Goal: Task Accomplishment & Management: Manage account settings

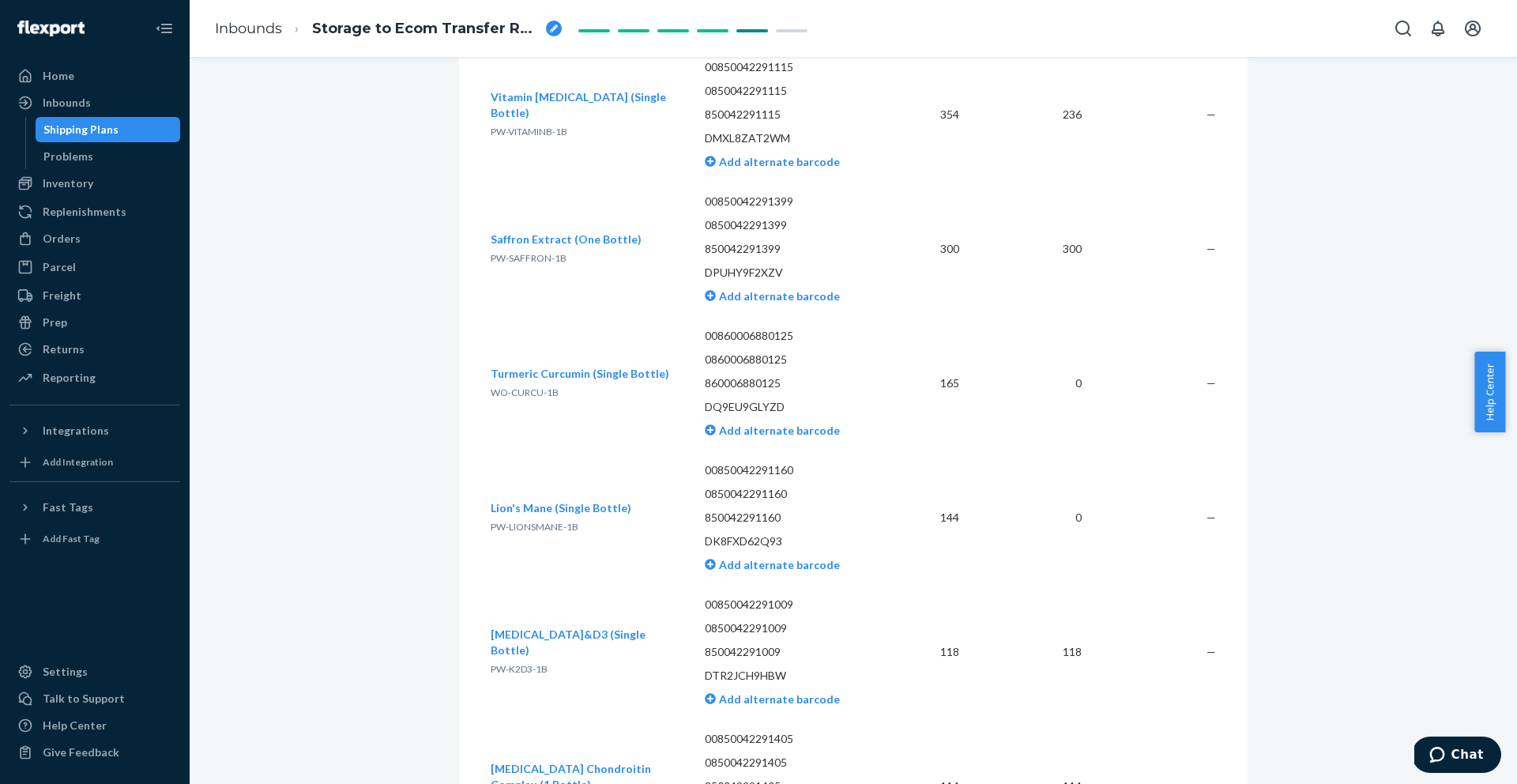
scroll to position [1311, 0]
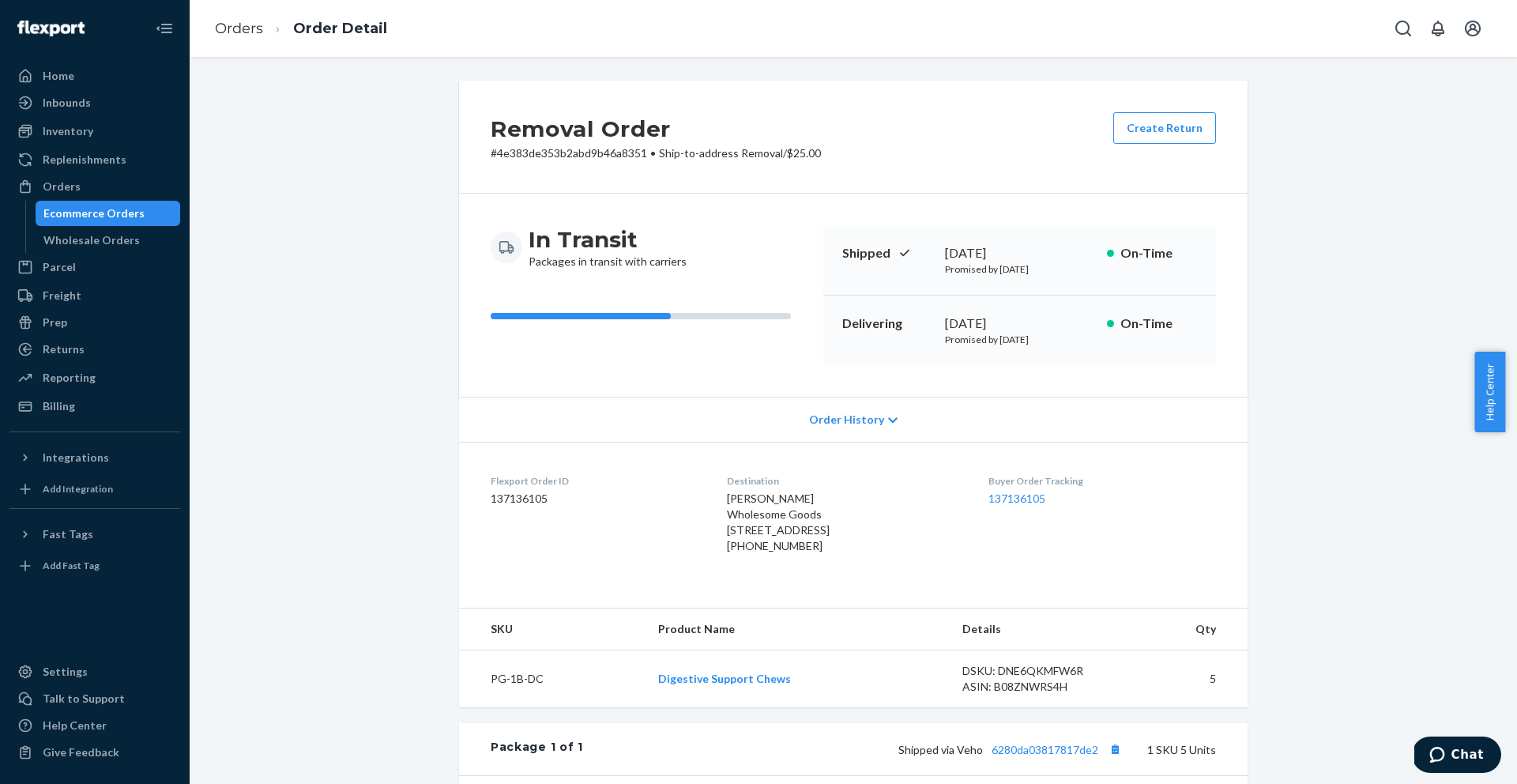
scroll to position [332, 0]
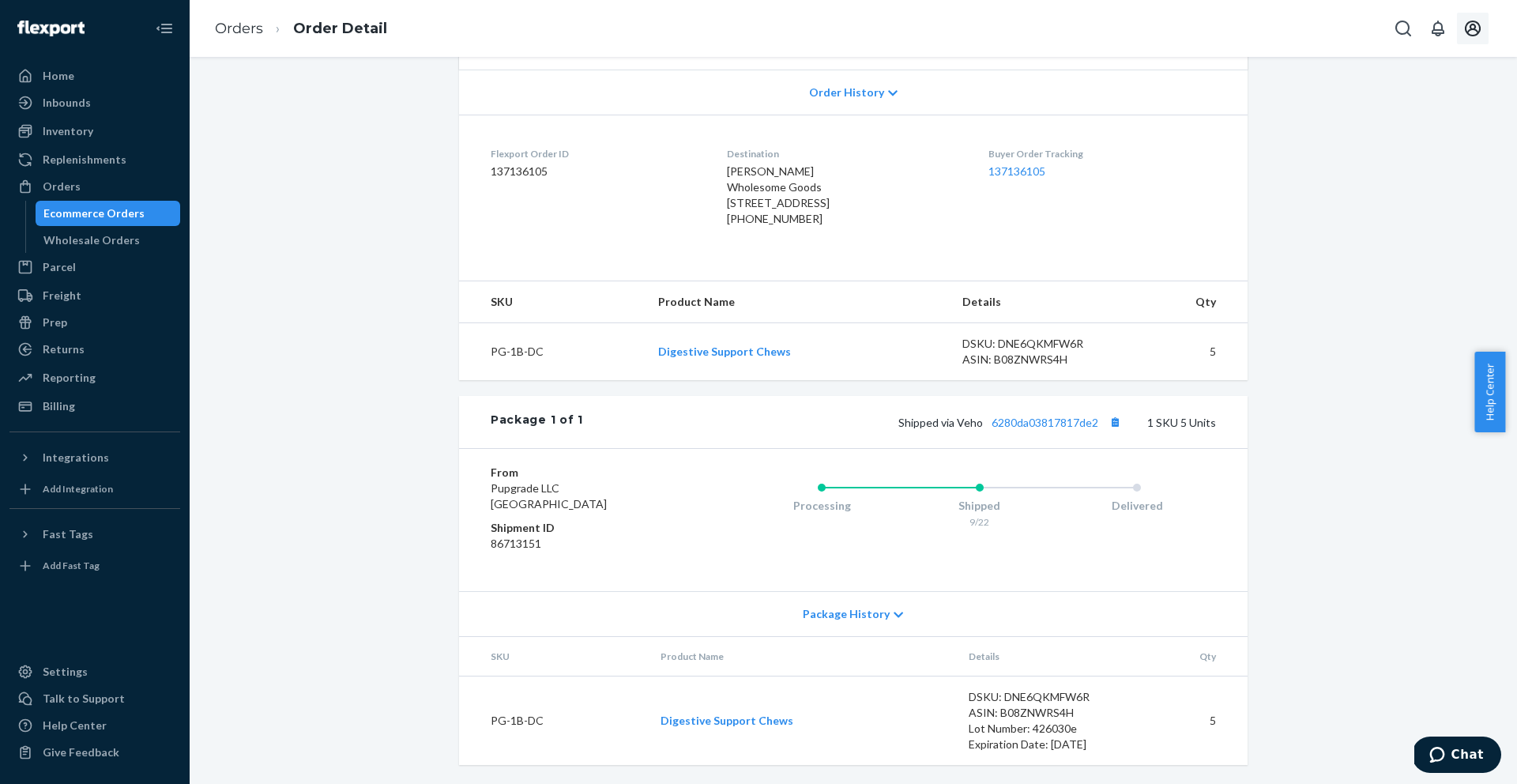
click at [1480, 28] on icon "Open account menu" at bounding box center [1473, 28] width 16 height 16
click at [91, 116] on div "Inbounds Shipping Plans Problems" at bounding box center [95, 104] width 171 height 27
click at [91, 111] on div "Inbounds" at bounding box center [95, 102] width 168 height 22
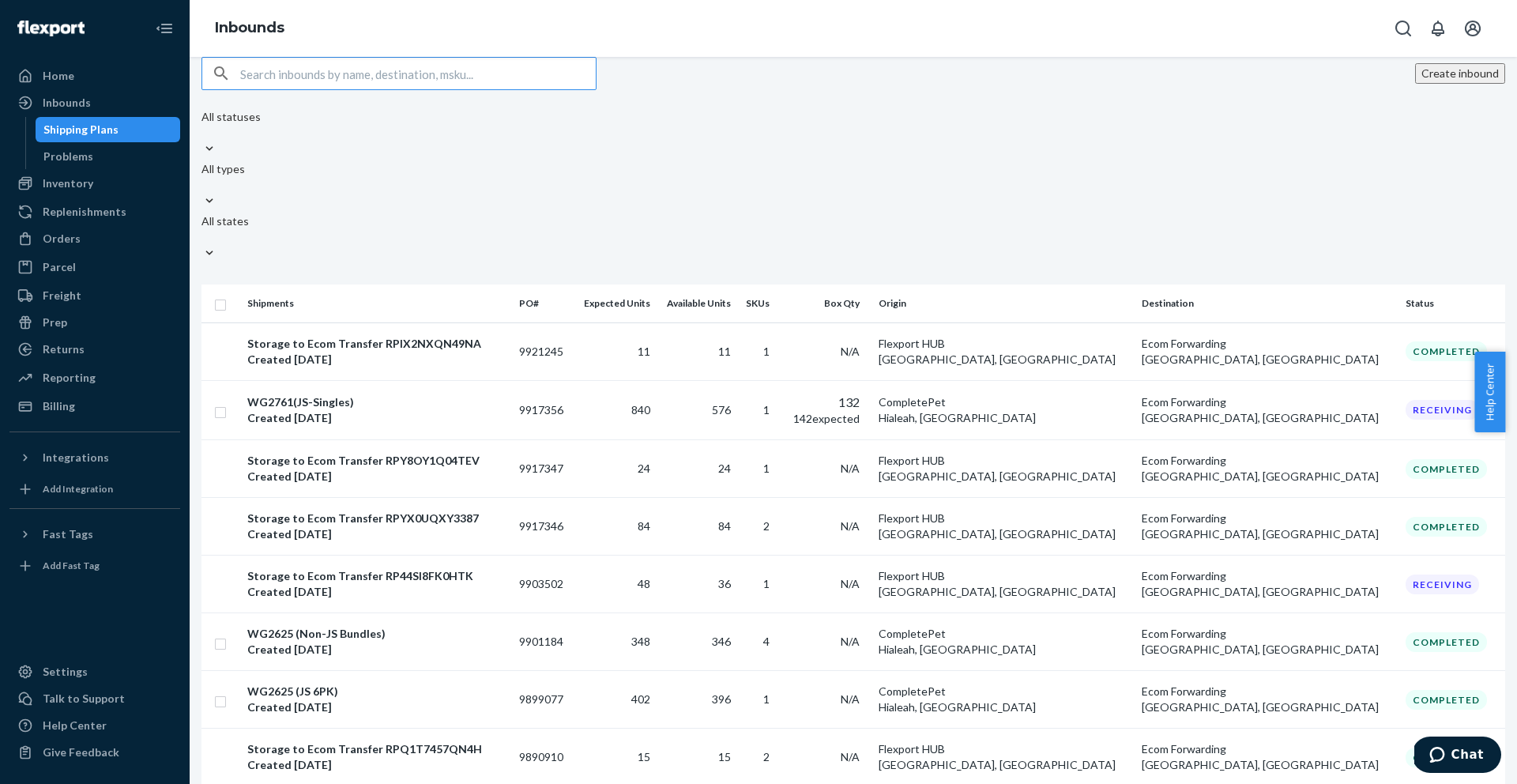
click at [369, 90] on input "text" at bounding box center [418, 74] width 356 height 32
paste input "9917356"
type input "9917356"
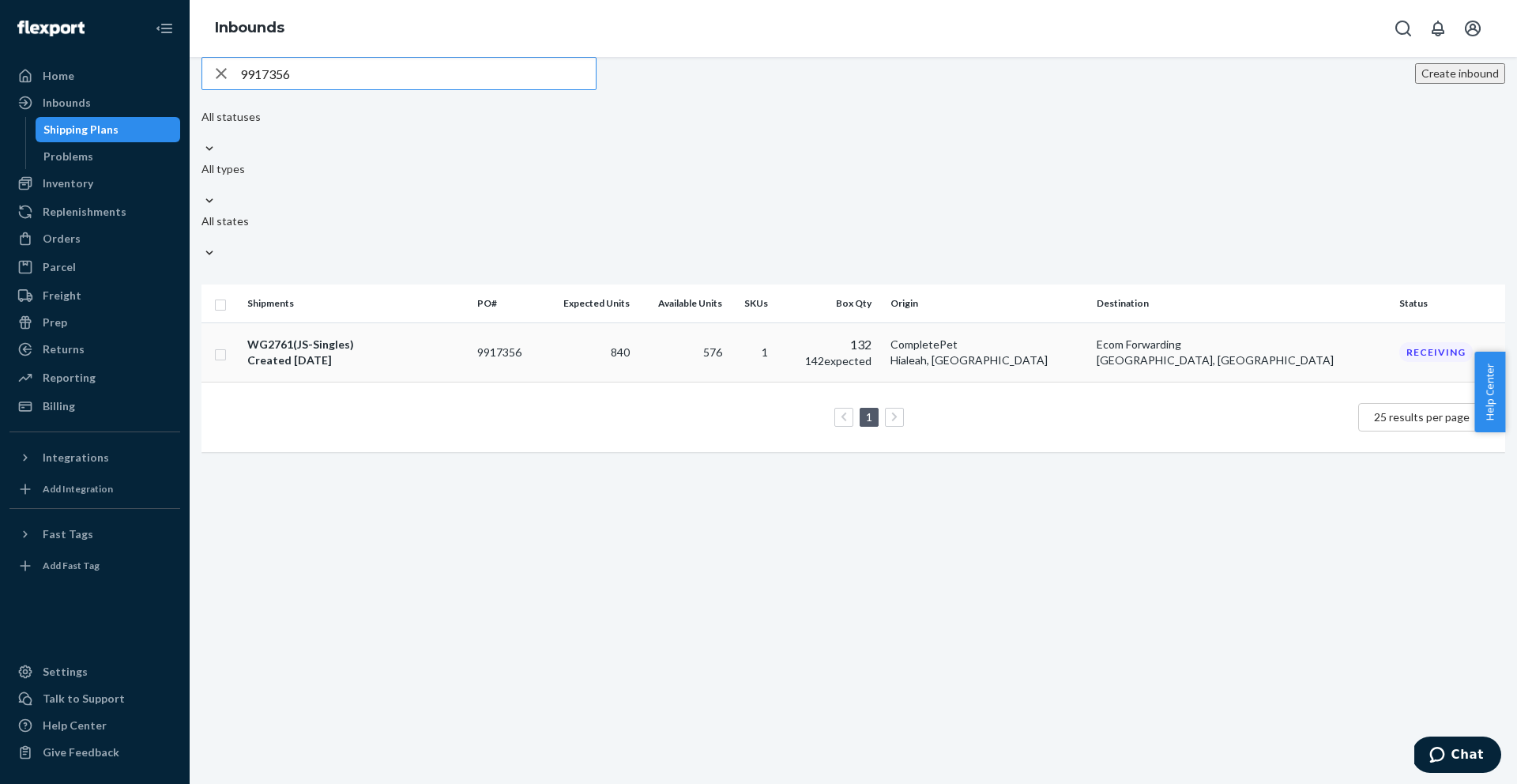
click at [384, 337] on div "WG2761(JS-Singles) Created Aug 28, 2025" at bounding box center [355, 353] width 217 height 32
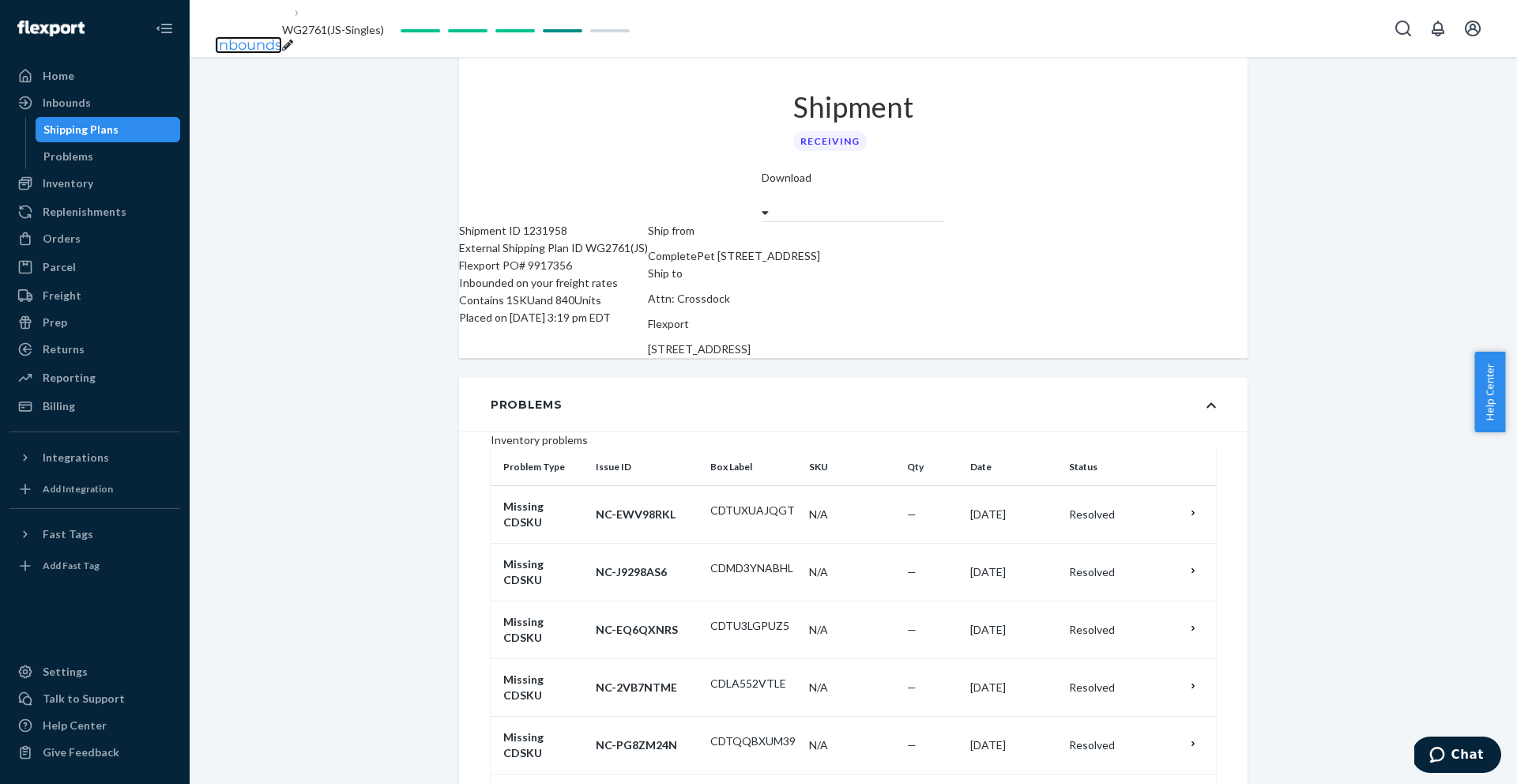
click at [239, 36] on link "Inbounds" at bounding box center [249, 44] width 67 height 18
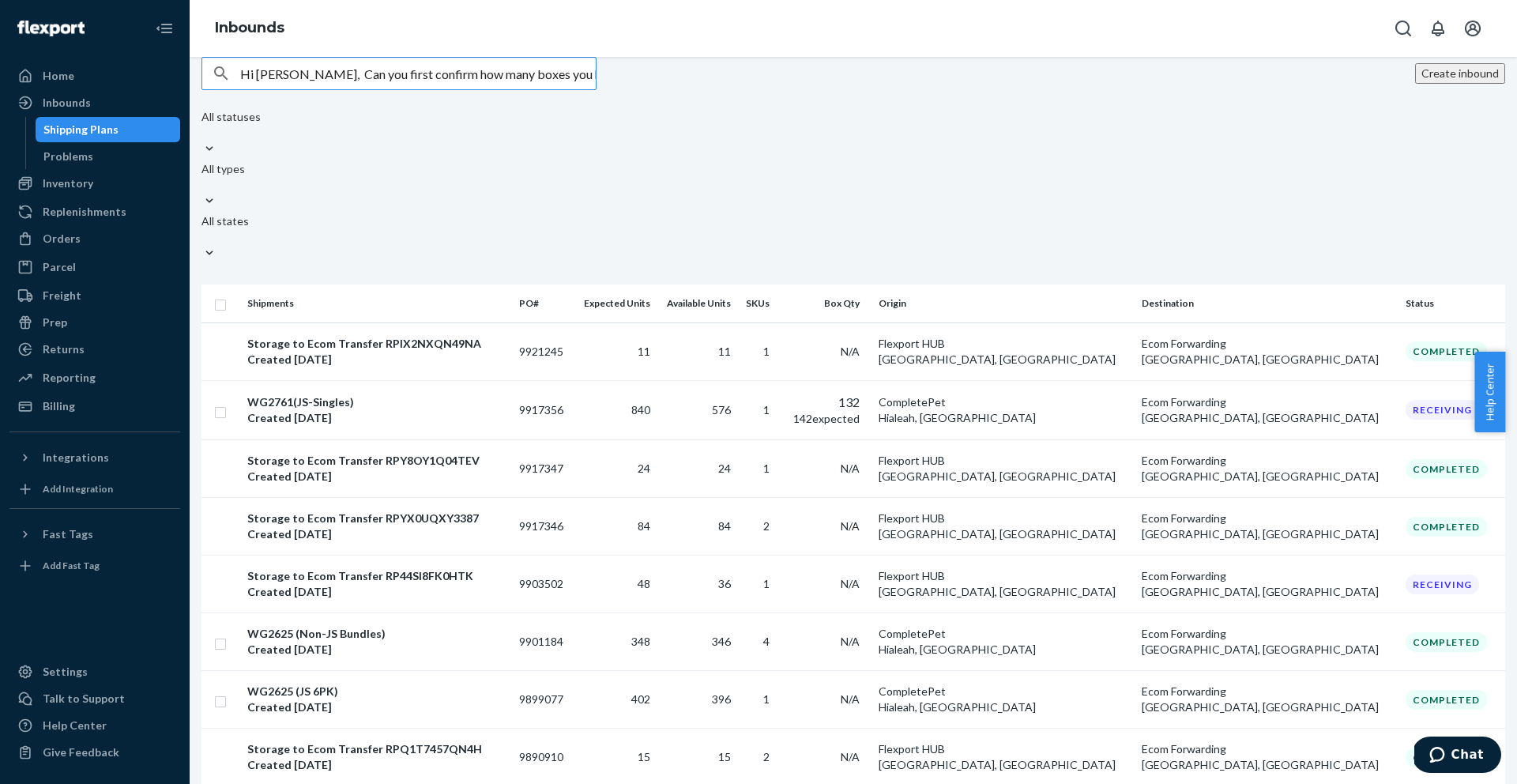
scroll to position [0, 636]
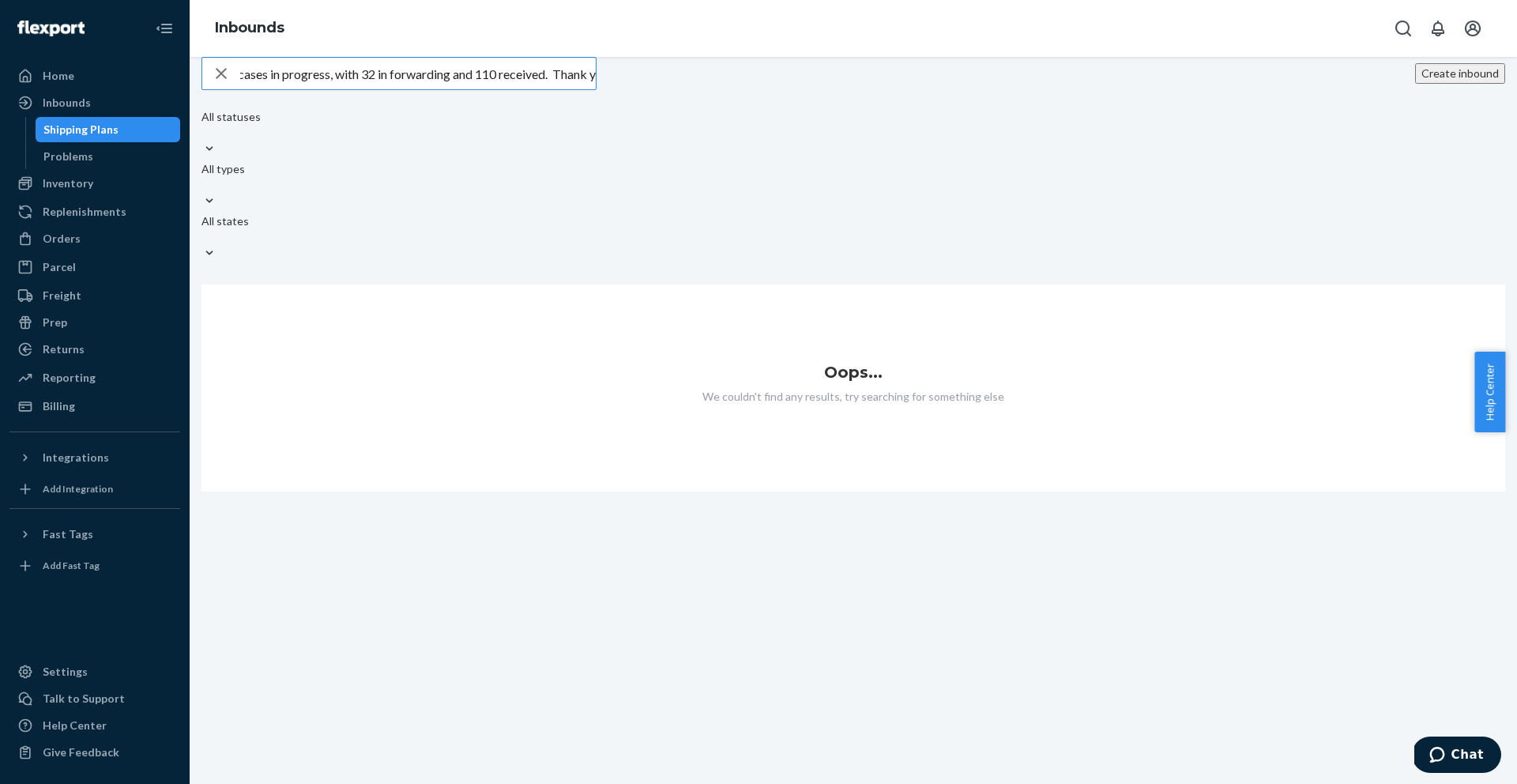
click at [400, 90] on input "Hi Amber, Can you first confirm how many boxes you have received? The inbound p…" at bounding box center [418, 74] width 356 height 32
click at [399, 90] on input "Hi Amber, Can you first confirm how many boxes you have received? The inbound p…" at bounding box center [418, 74] width 356 height 32
type input "Hi Amber, Can you first confirm how many boxes you have received? The inbound p…"
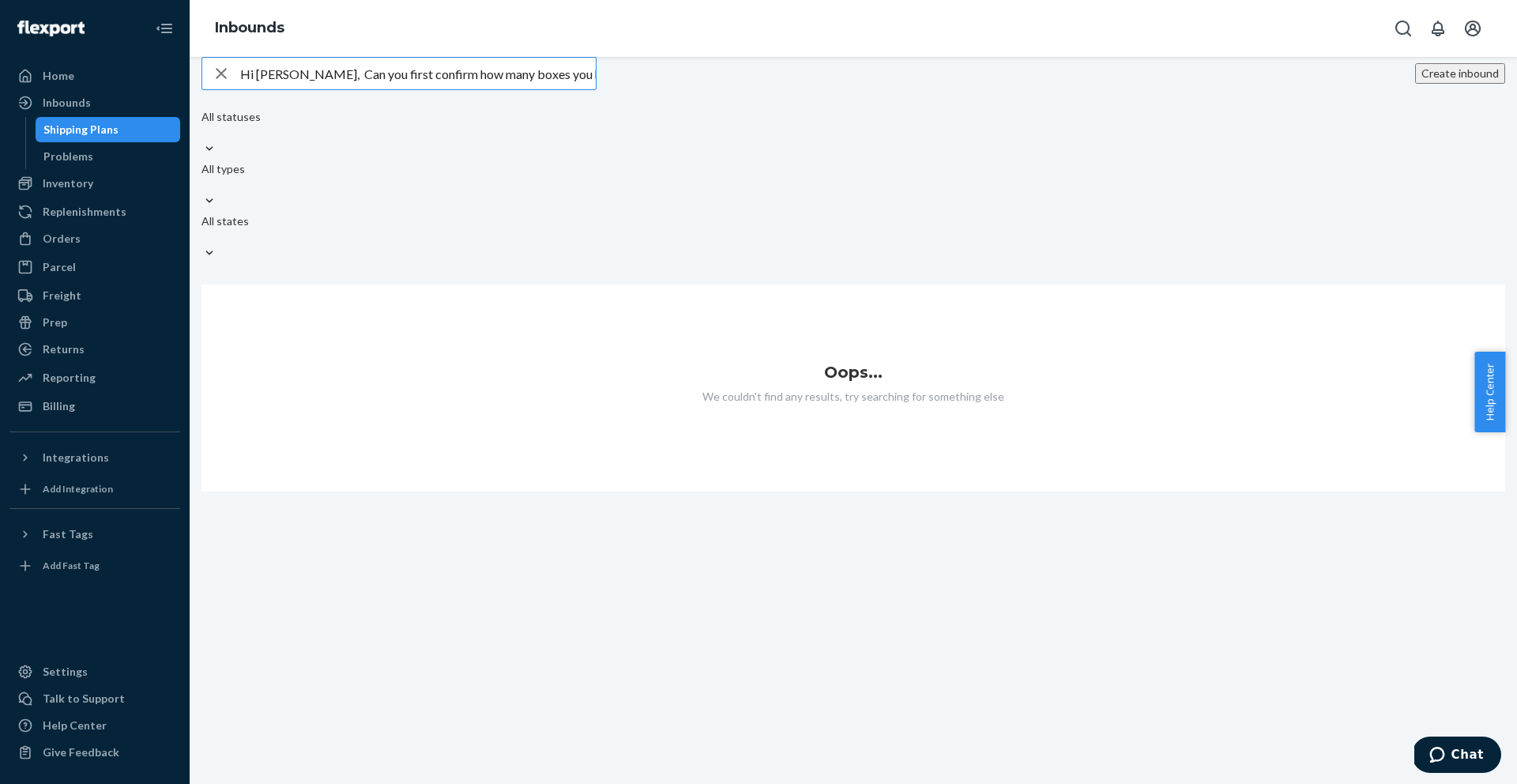
click at [224, 90] on icon "button" at bounding box center [221, 74] width 19 height 32
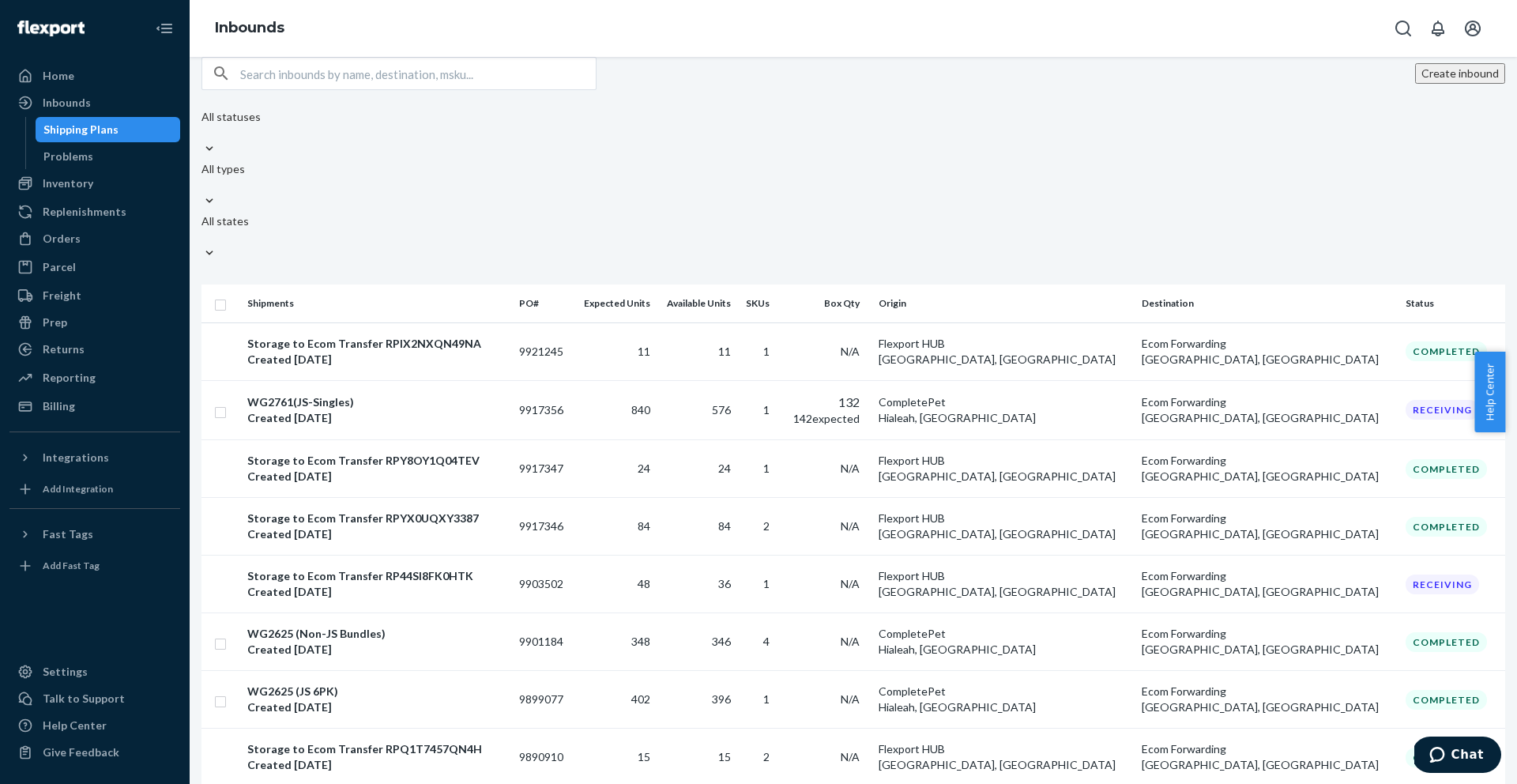
click at [430, 90] on input "text" at bounding box center [418, 74] width 356 height 32
paste input "9917356"
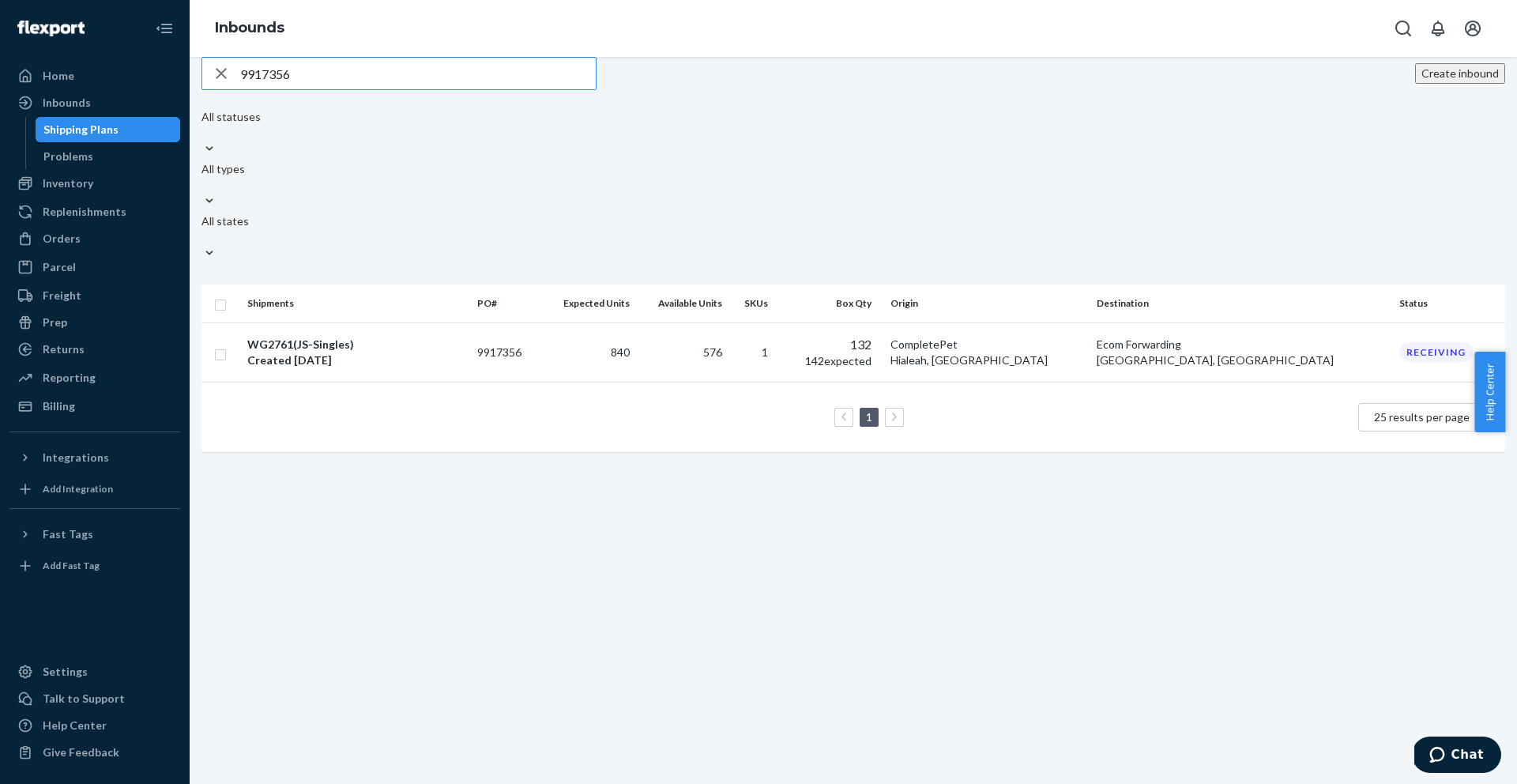
type input "9917356"
click at [286, 337] on div "WG2761(JS-Singles)" at bounding box center [355, 344] width 217 height 16
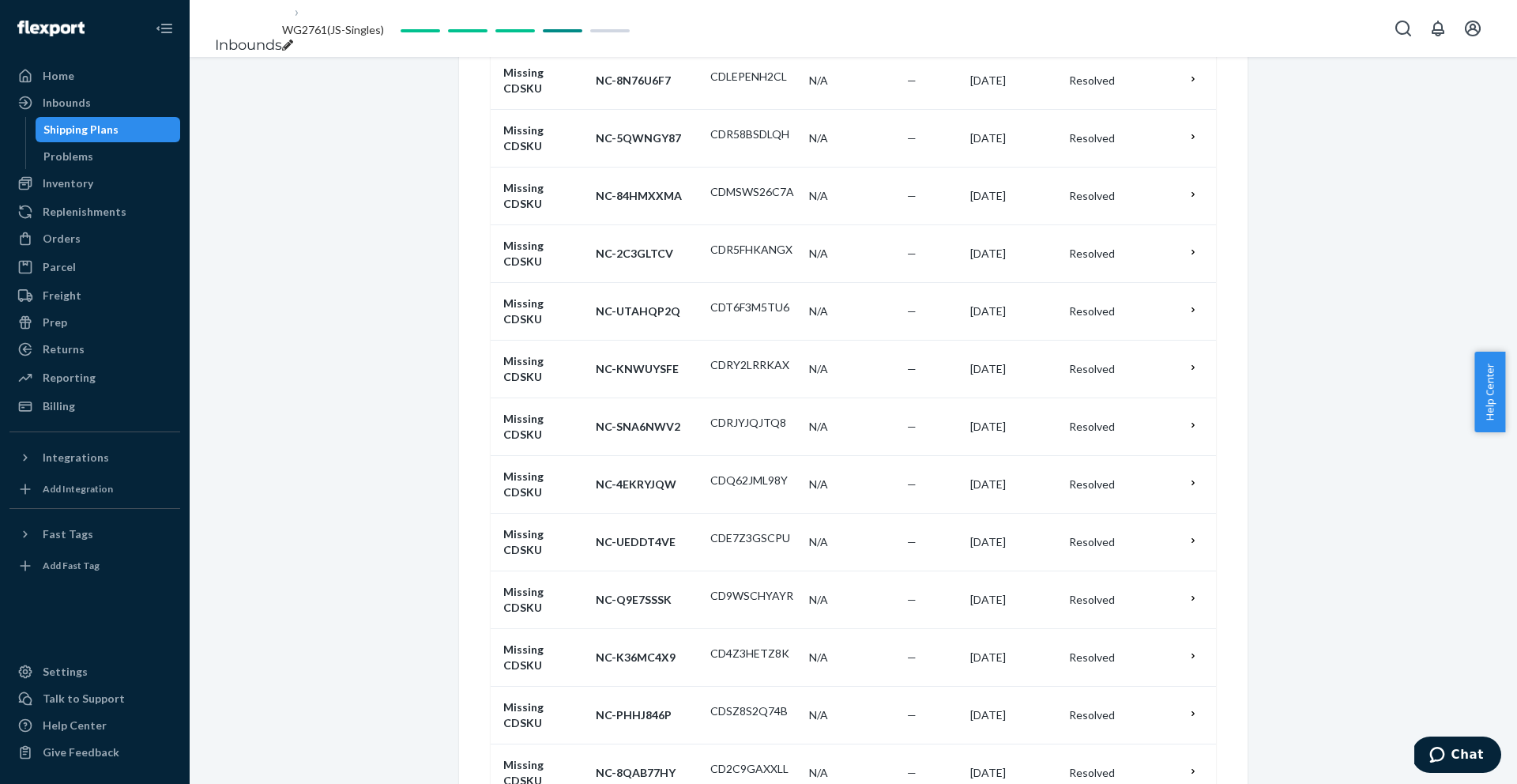
scroll to position [2270, 0]
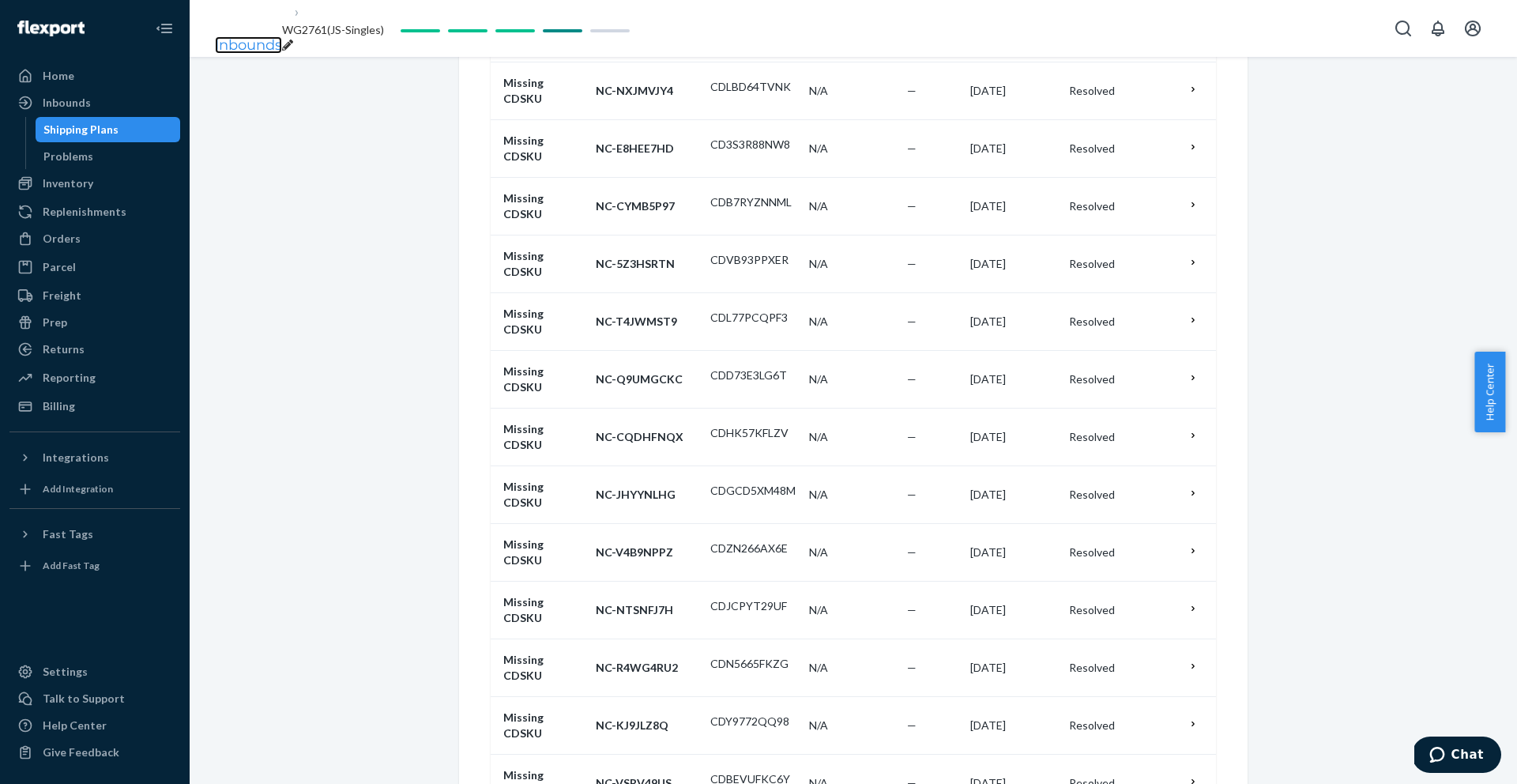
click at [245, 36] on link "Inbounds" at bounding box center [249, 44] width 67 height 18
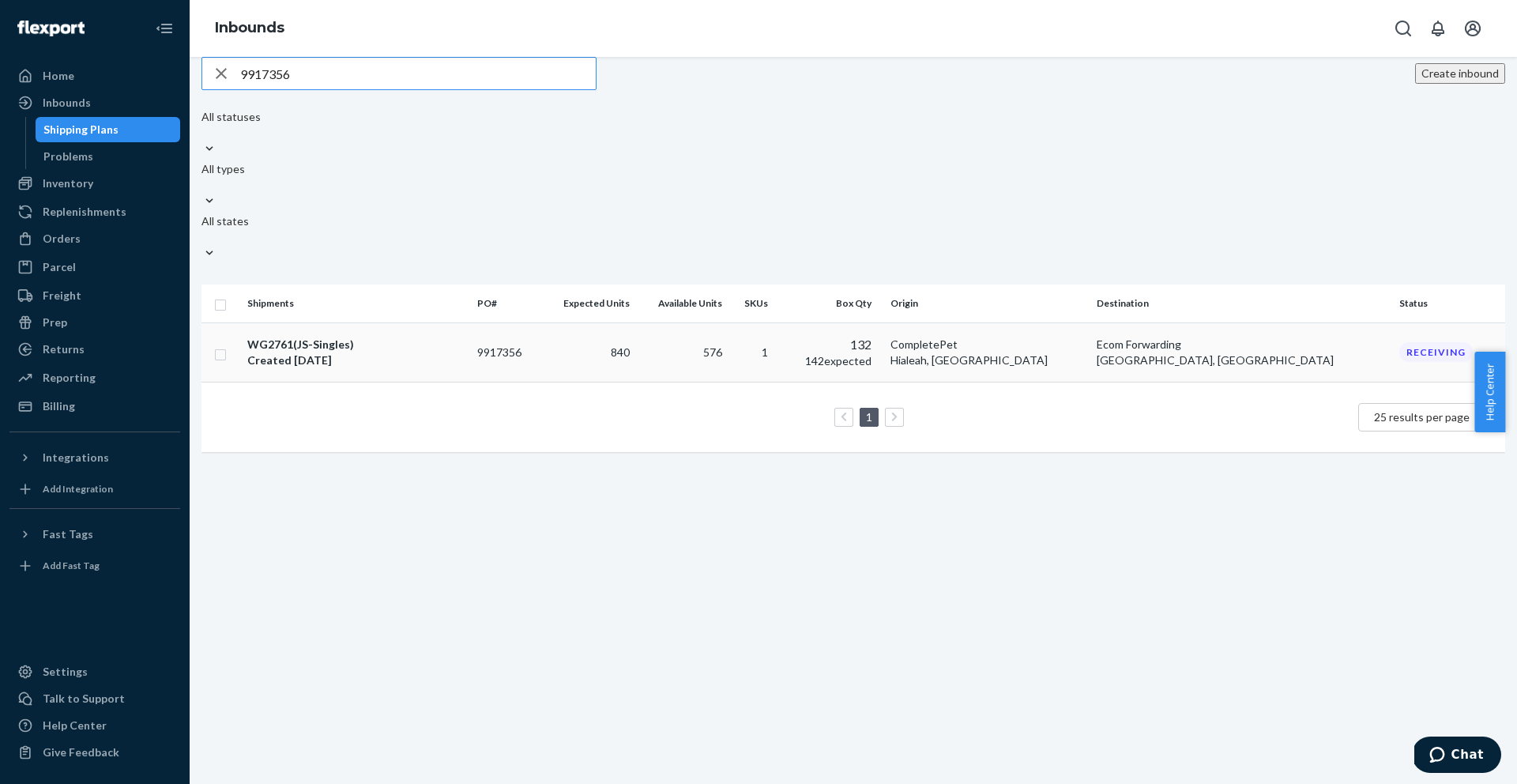
type input "9917356"
drag, startPoint x: 286, startPoint y: 225, endPoint x: 267, endPoint y: 202, distance: 29.8
click at [276, 285] on table "Shipments PO# Expected Units Available Units SKUs Box Qty Origin Destination St…" at bounding box center [854, 369] width 1304 height 168
click at [301, 337] on div "WG2761(JS-Singles)" at bounding box center [355, 344] width 217 height 16
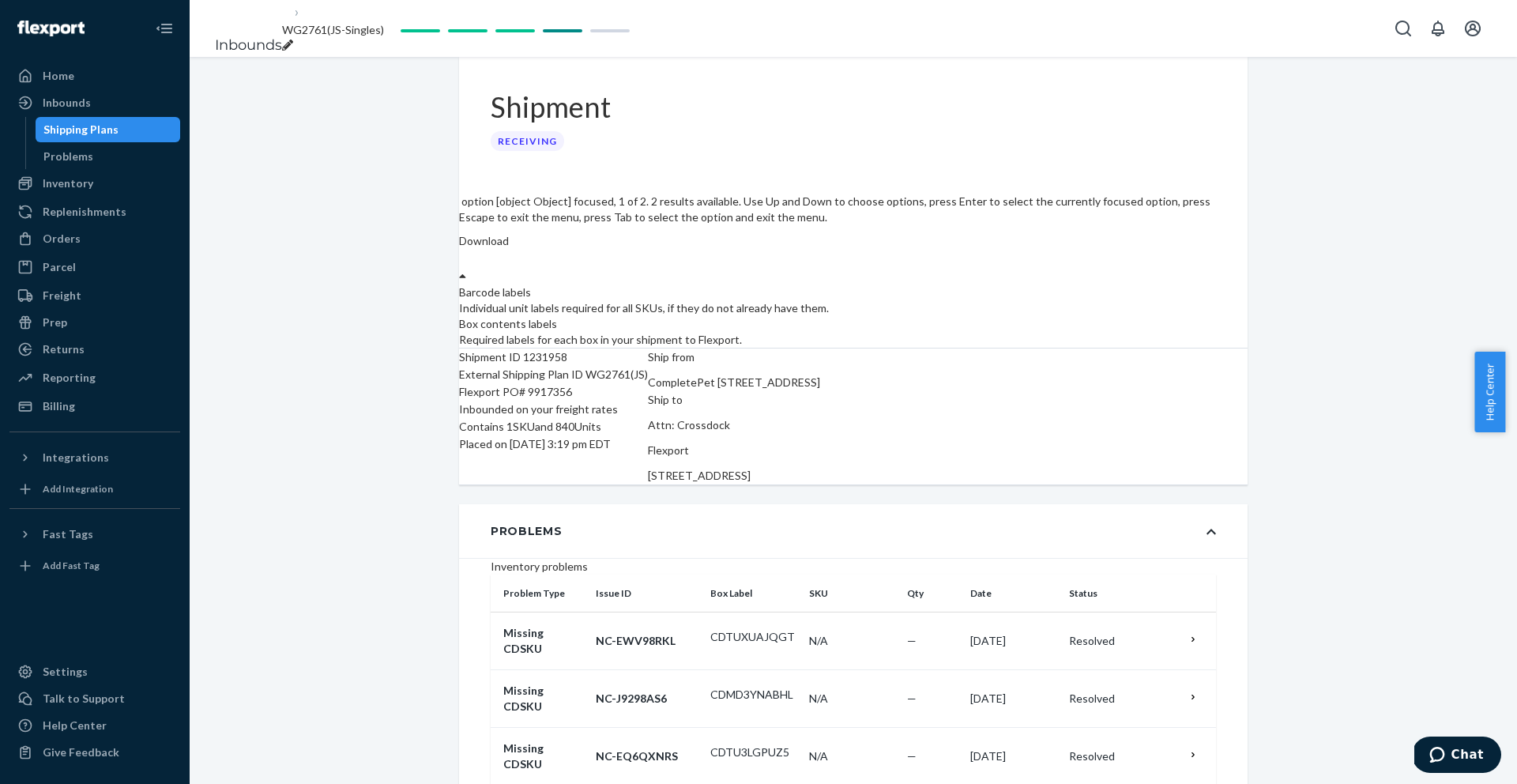
click at [509, 233] on label "Download" at bounding box center [483, 240] width 49 height 16
click at [1174, 332] on div "Required labels for each box in your shipment to Flexport." at bounding box center [854, 339] width 789 height 16
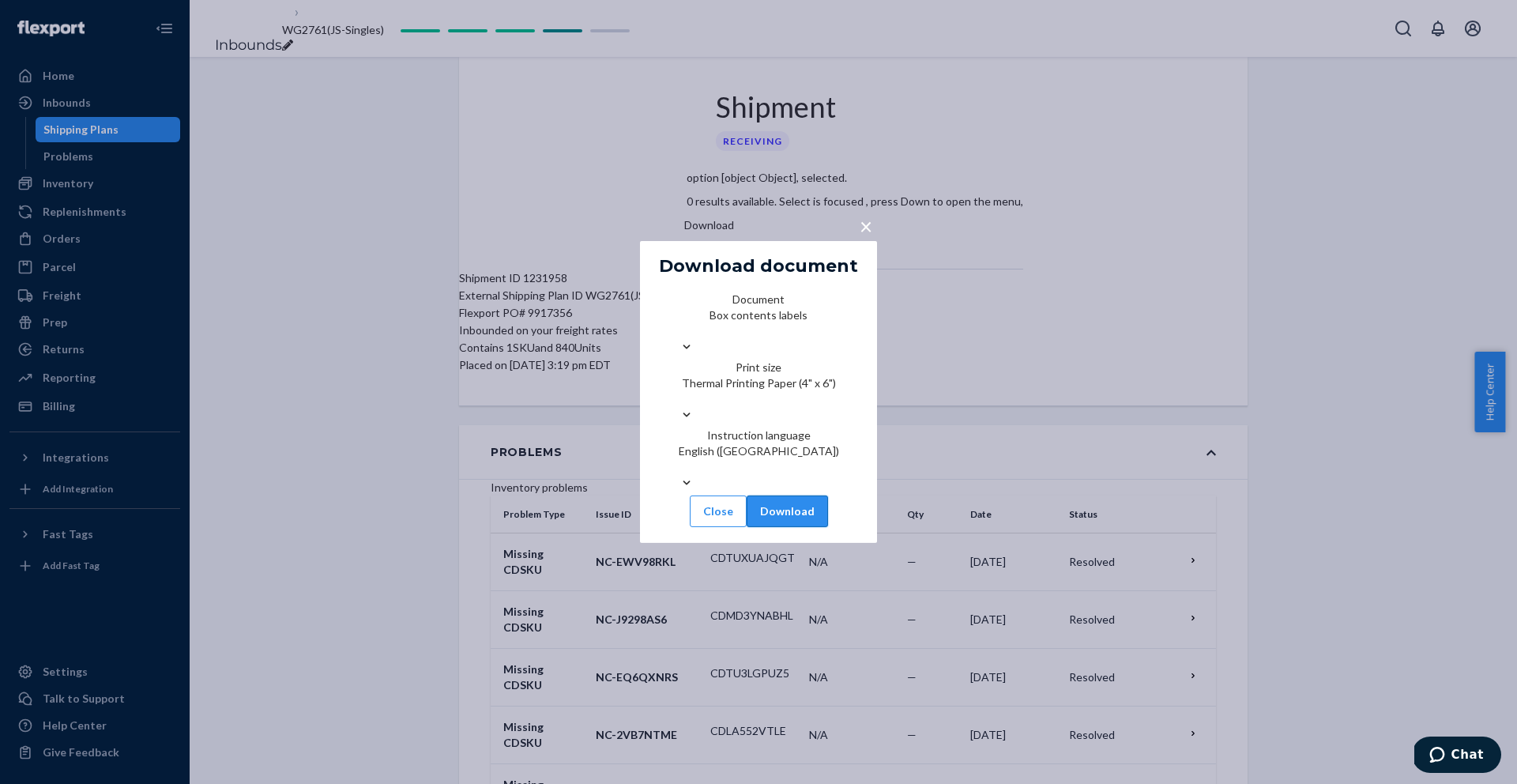
click at [828, 525] on button "Download" at bounding box center [787, 512] width 81 height 32
click at [806, 503] on button "Download" at bounding box center [787, 512] width 81 height 32
click at [861, 213] on span "×" at bounding box center [865, 226] width 13 height 27
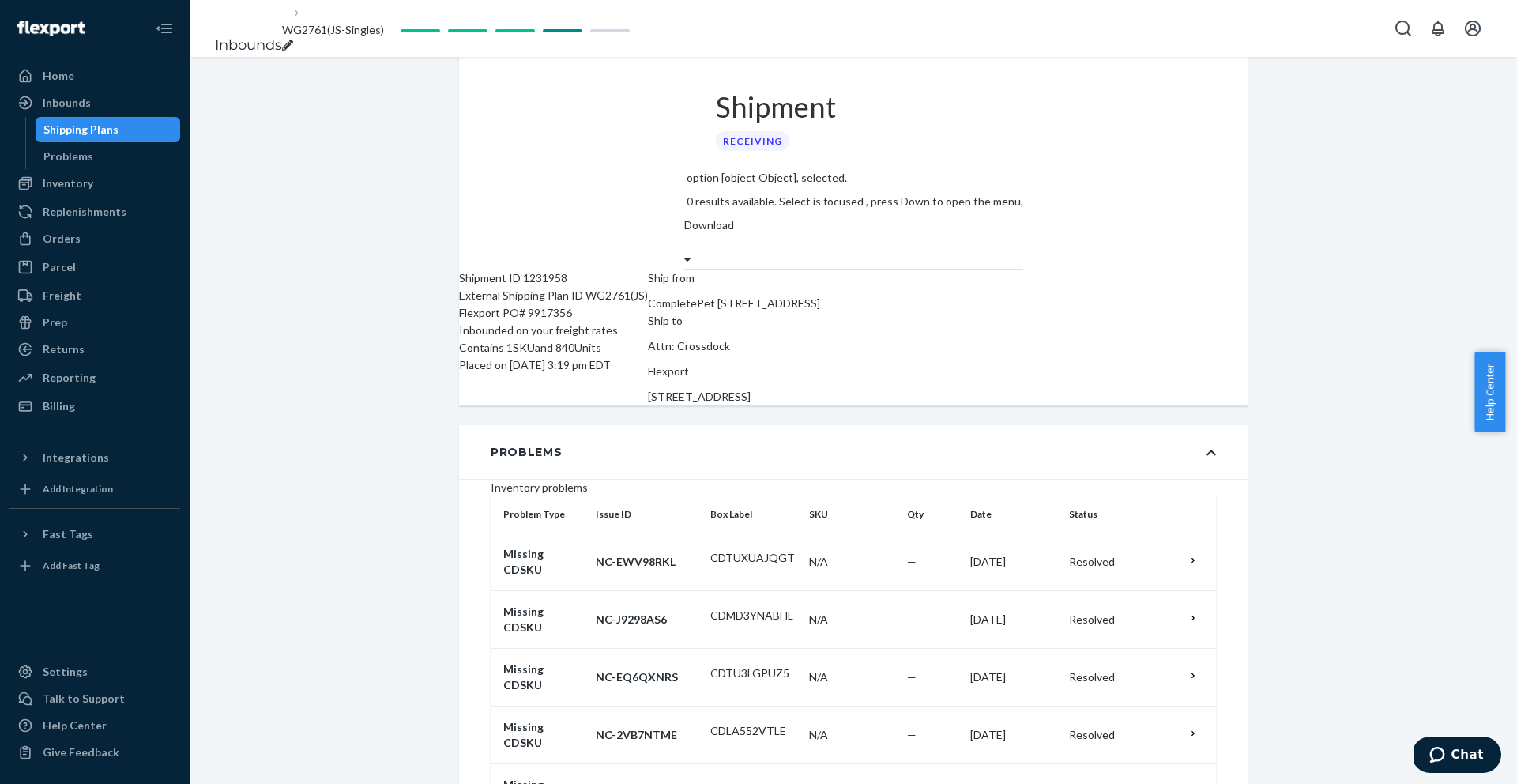
click at [563, 304] on div "Flexport PO# 9917356" at bounding box center [553, 312] width 188 height 18
copy div "9917356"
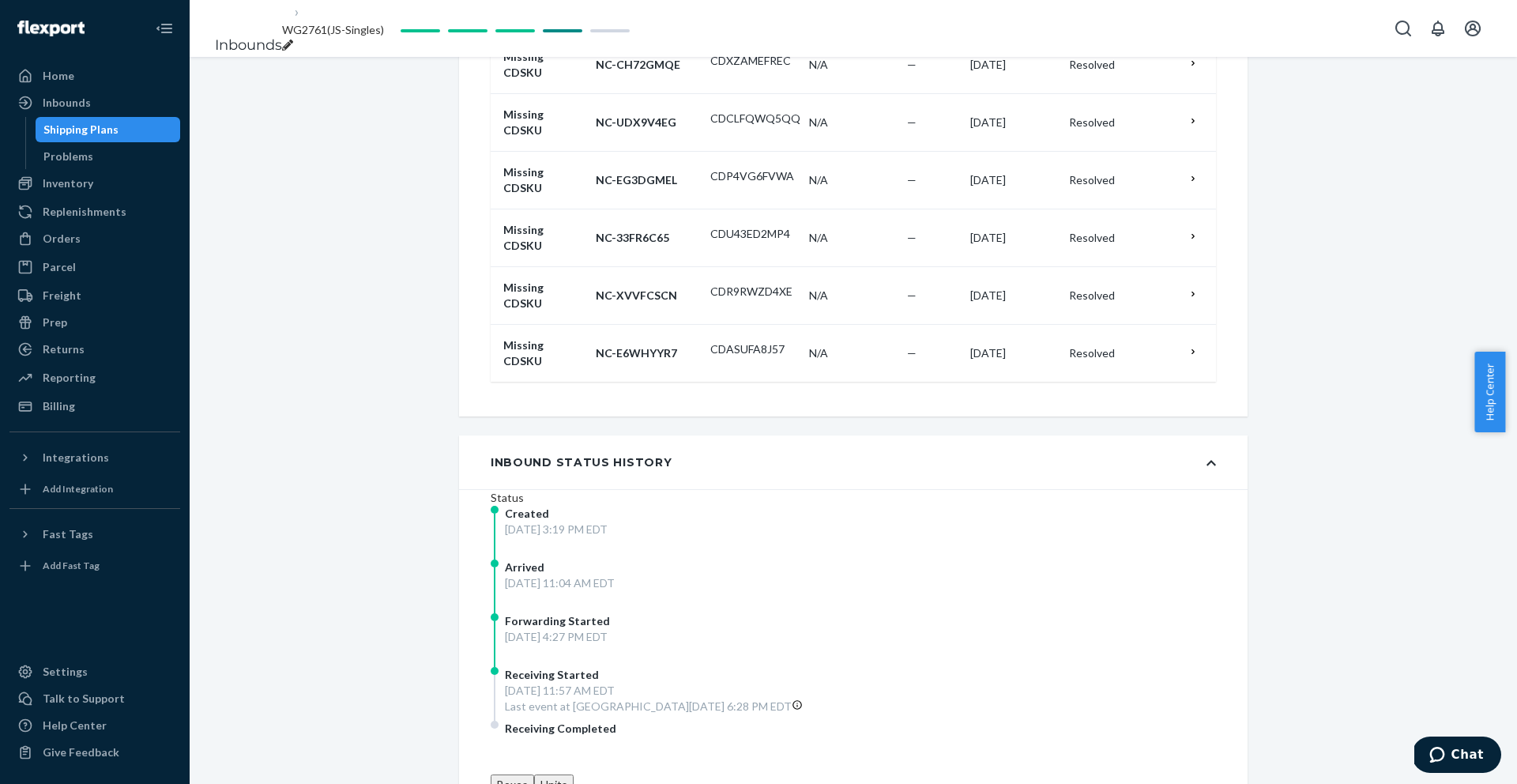
scroll to position [4304, 0]
click at [1471, 29] on icon "Open account menu" at bounding box center [1473, 28] width 16 height 16
click at [35, 371] on div at bounding box center [30, 378] width 25 height 16
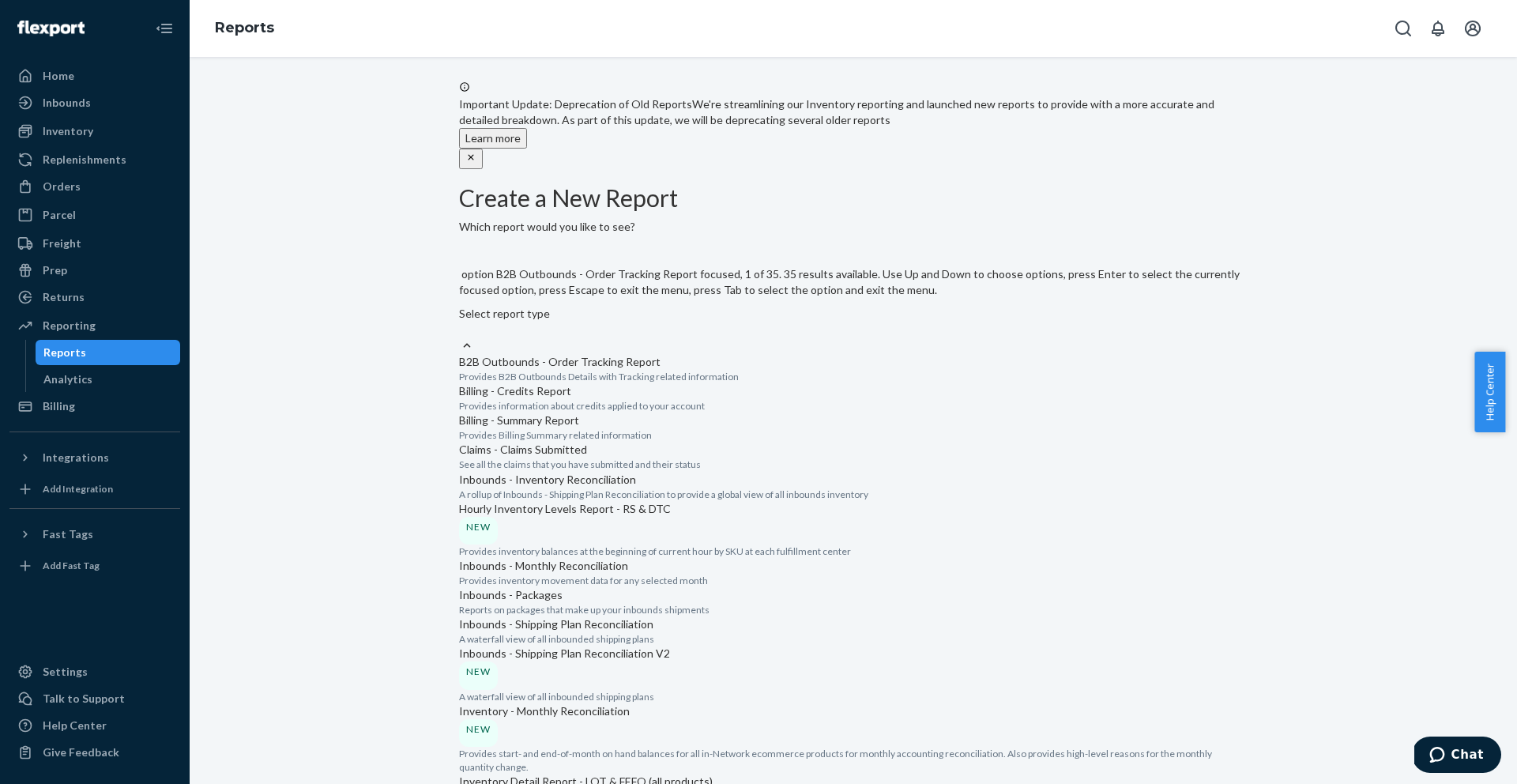
click at [632, 306] on div "Select report type" at bounding box center [854, 322] width 789 height 32
click at [461, 322] on input "option B2B Outbounds - Order Tracking Report focused, 1 of 35. 35 results avail…" at bounding box center [460, 329] width 2 height 16
click at [580, 616] on p "Inbounds - Shipping Plan Reconciliation" at bounding box center [854, 624] width 789 height 16
click at [461, 338] on input "option Inbounds - Shipping Plan Reconciliation focused, 9 of 35. 35 results ava…" at bounding box center [460, 329] width 2 height 16
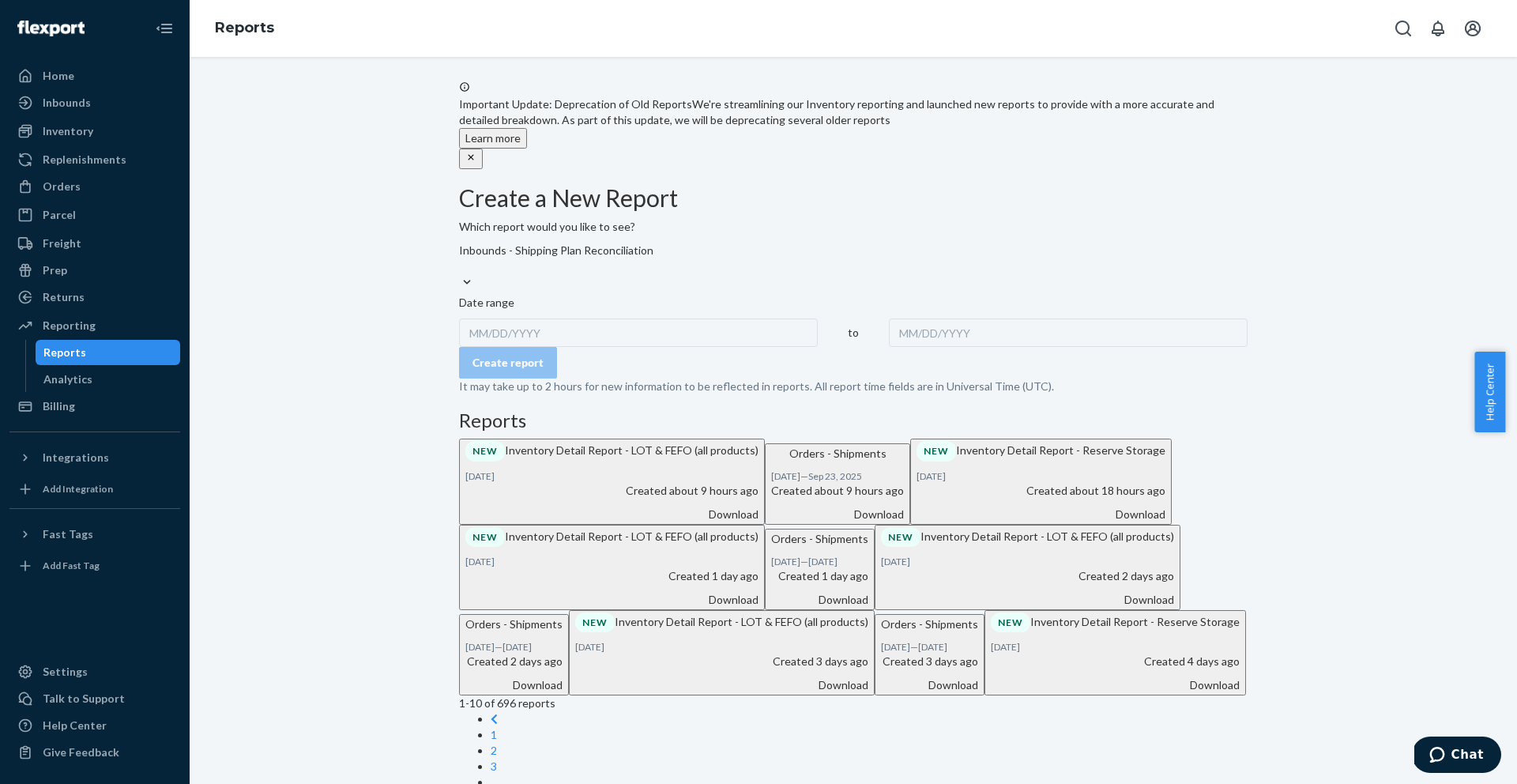
click at [528, 345] on div "MM/DD/YYYY" at bounding box center [638, 333] width 359 height 28
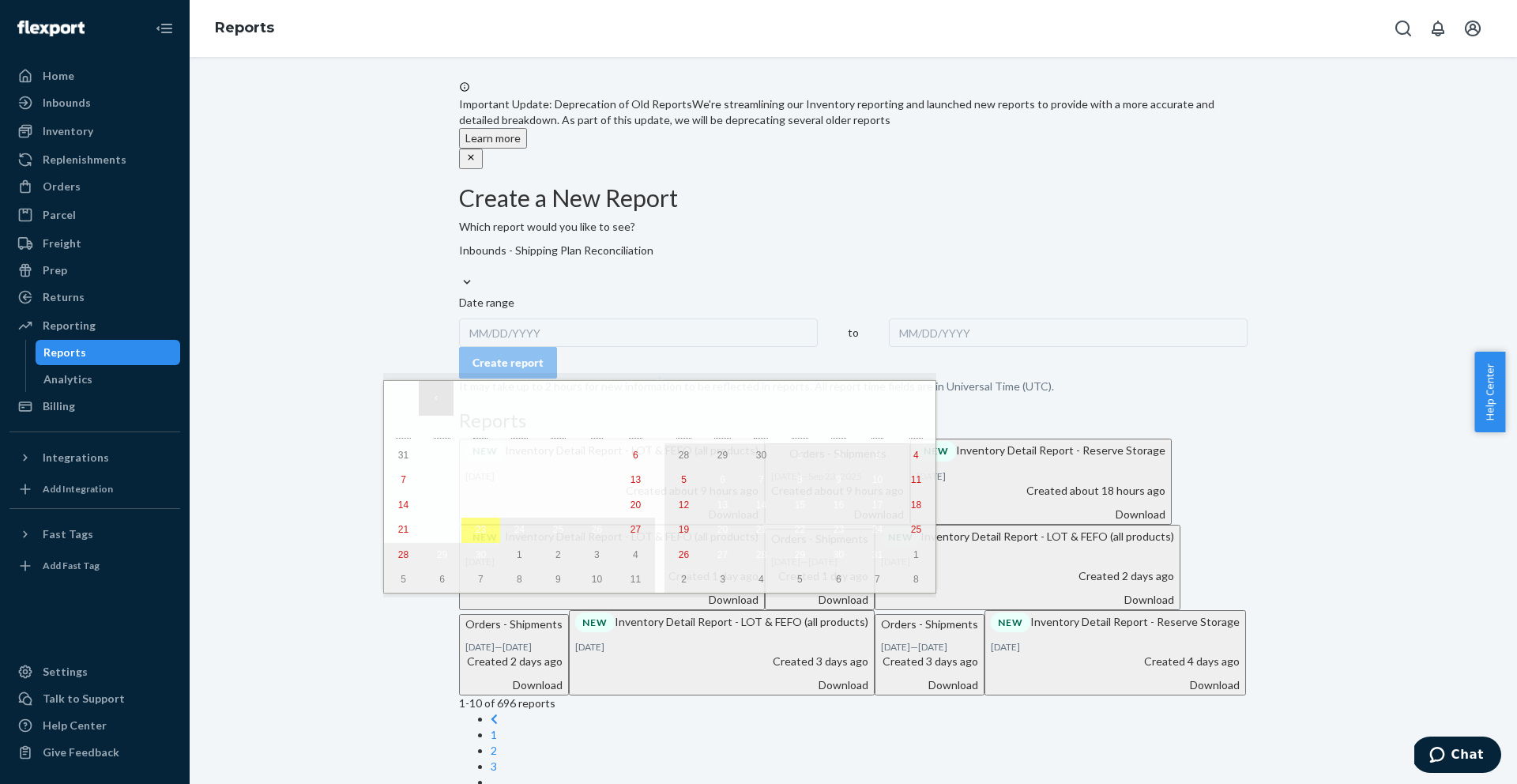
click at [433, 392] on button "‹" at bounding box center [436, 399] width 35 height 35
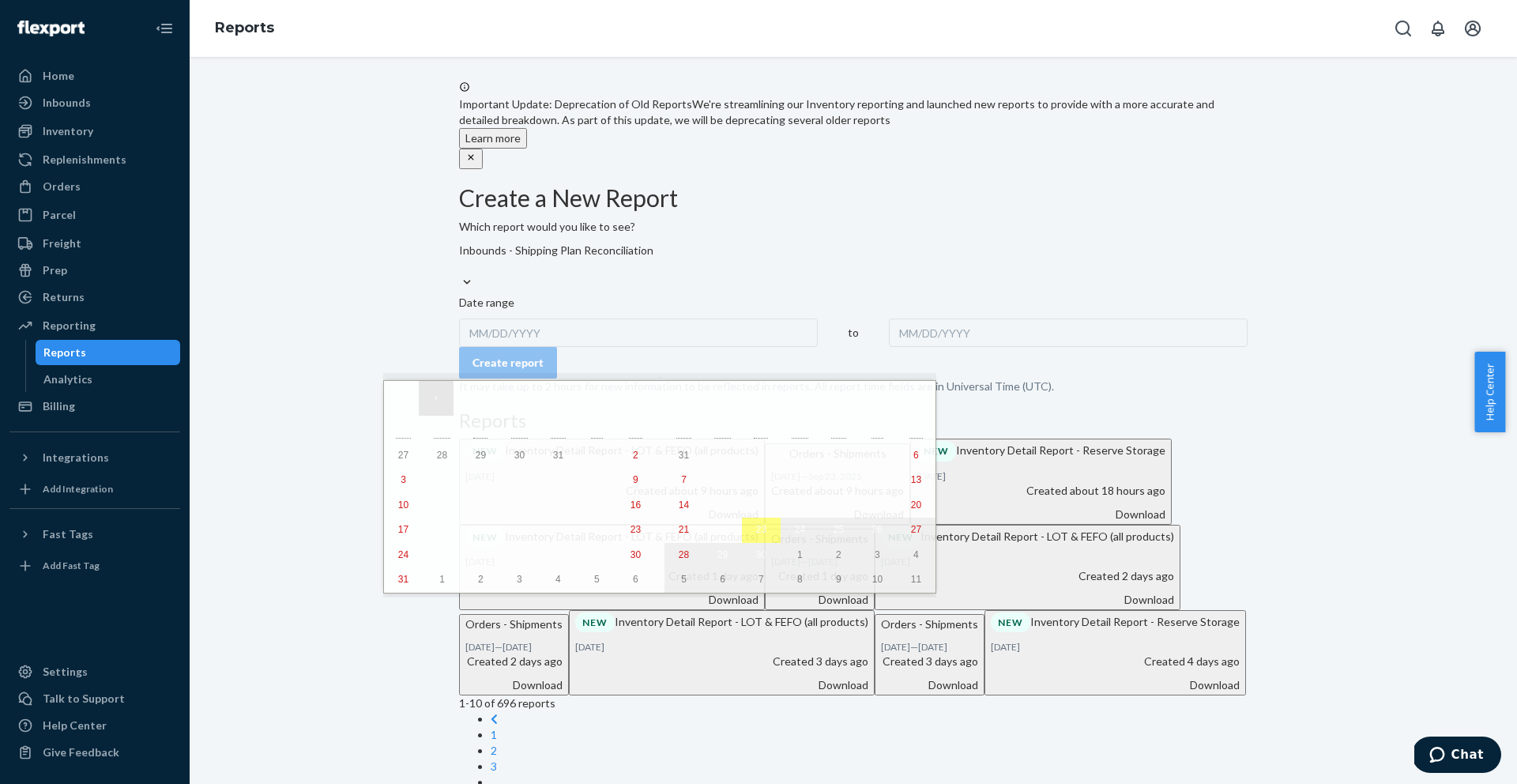
click at [435, 400] on button "‹" at bounding box center [436, 399] width 35 height 35
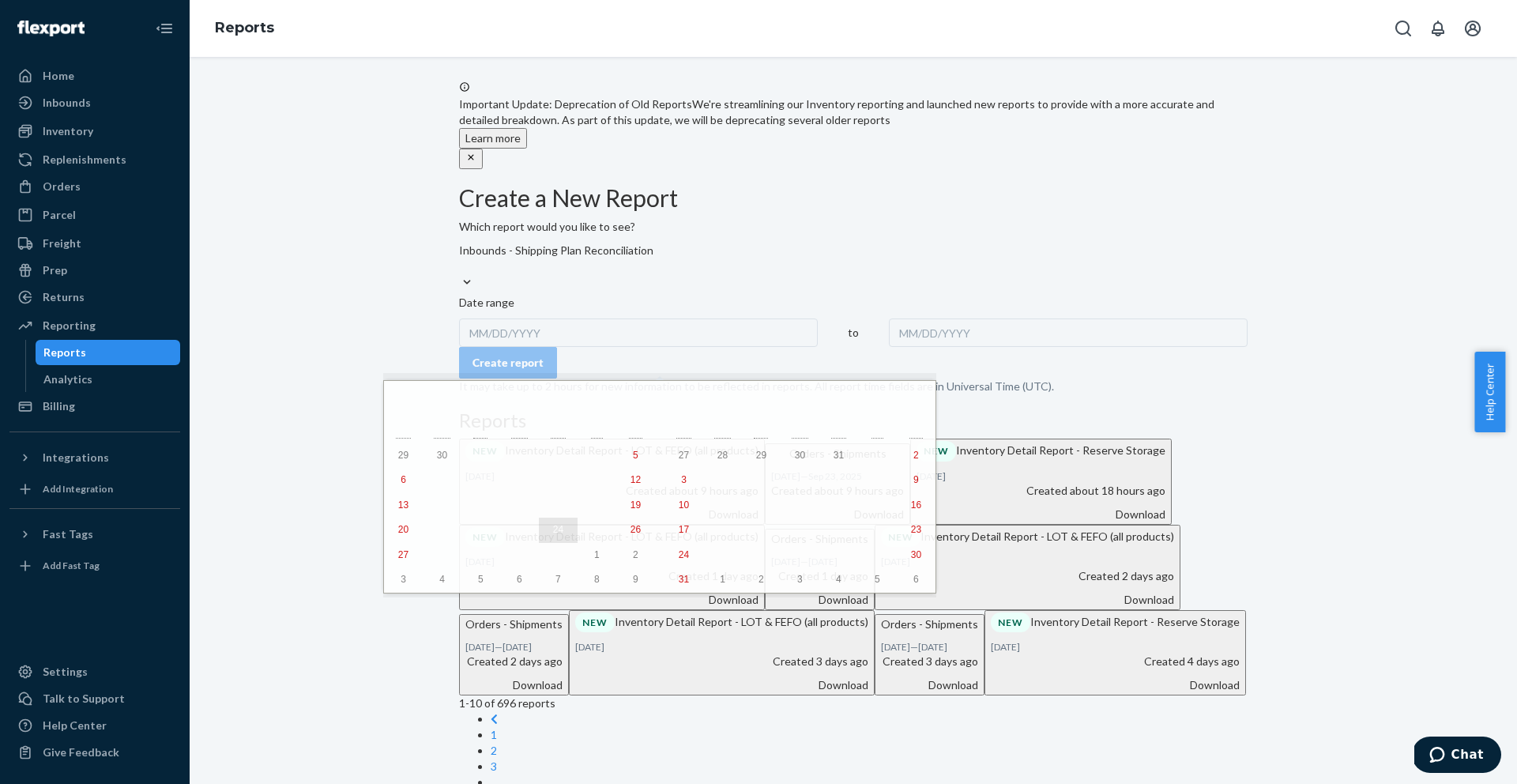
click at [553, 535] on abbr "24" at bounding box center [558, 529] width 10 height 11
click at [889, 347] on div "MM/DD/YYYY" at bounding box center [1068, 333] width 359 height 28
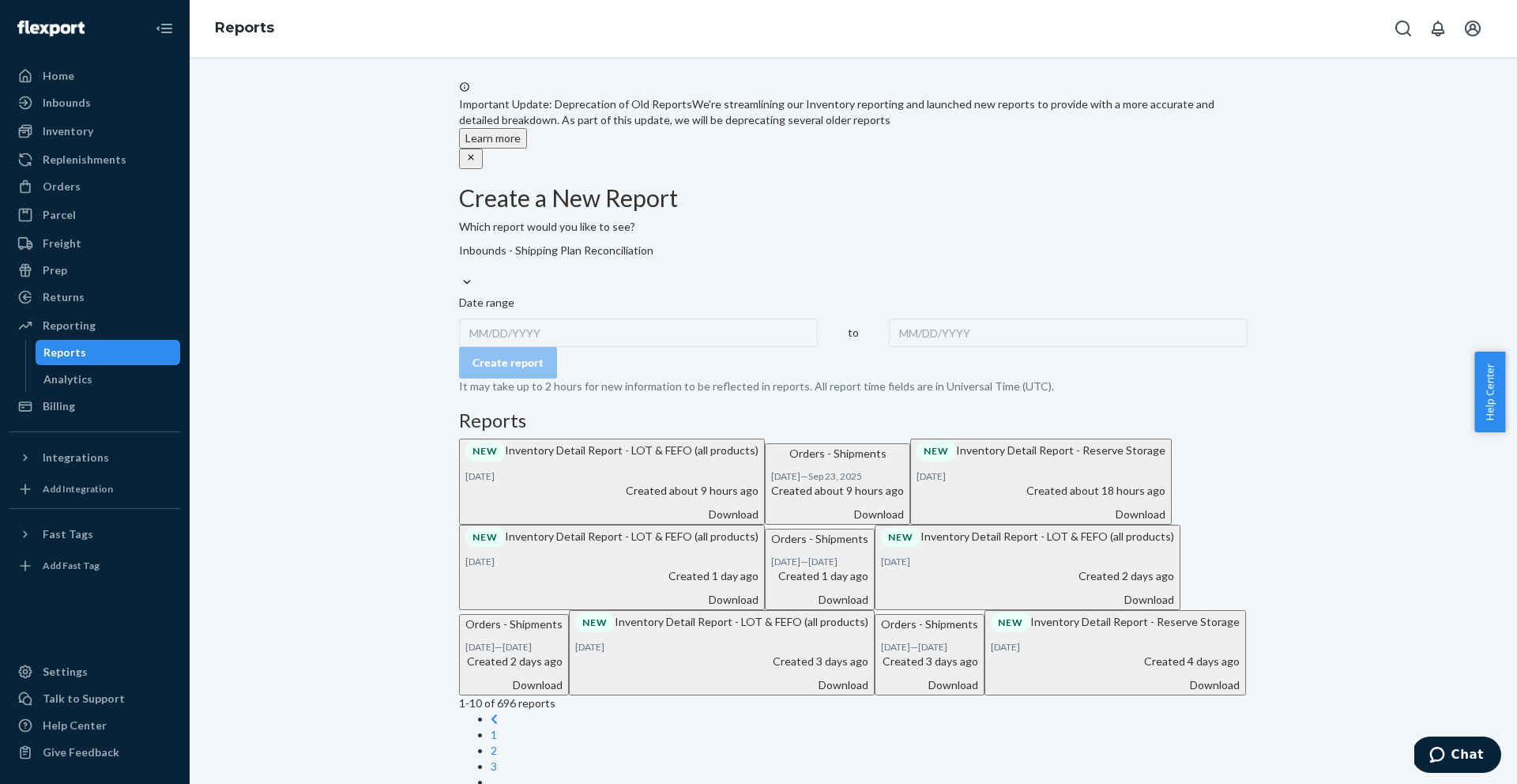
click at [532, 347] on div "MM/DD/YYYY" at bounding box center [638, 333] width 359 height 28
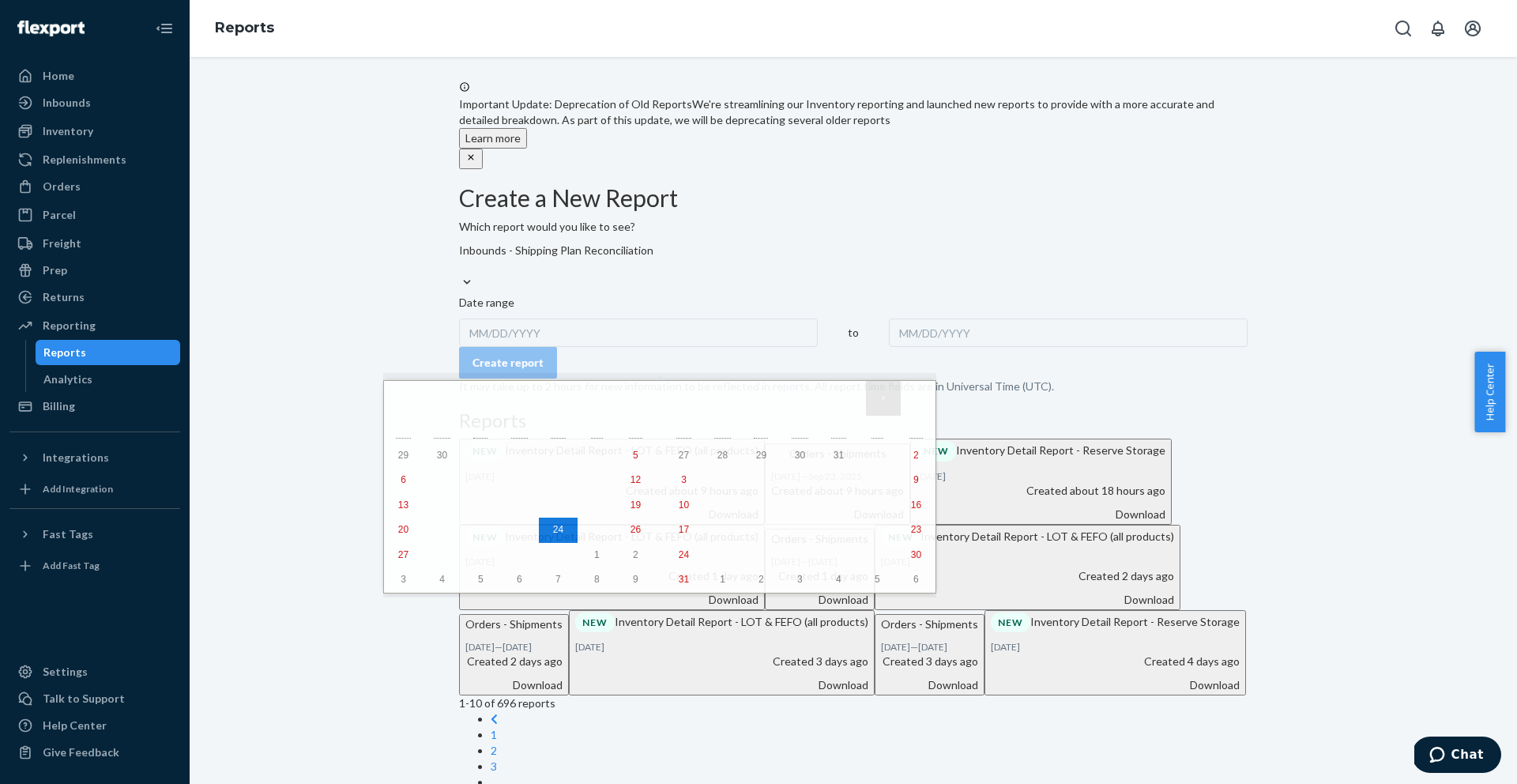
click at [866, 398] on button "›" at bounding box center [884, 399] width 35 height 35
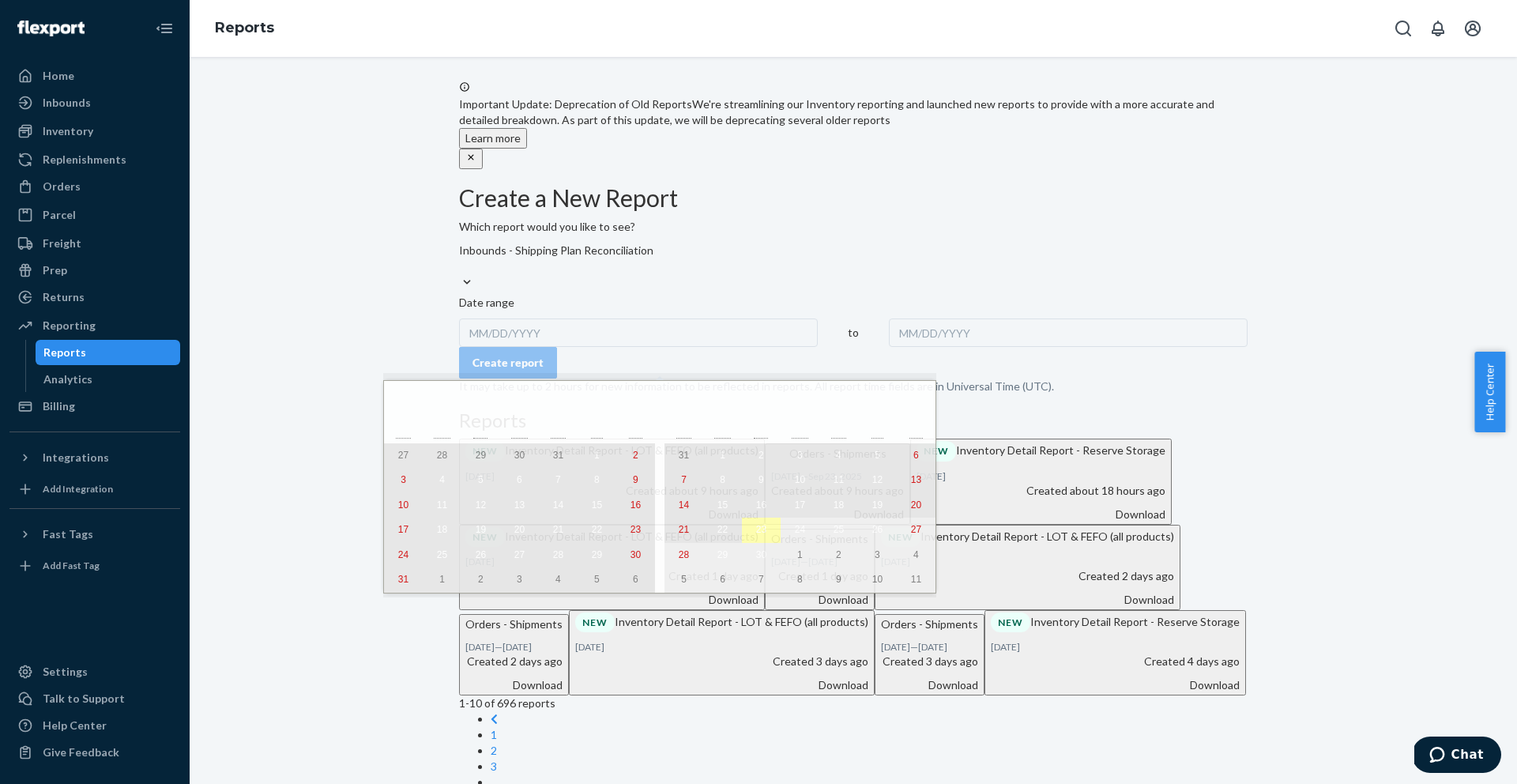
click at [756, 535] on abbr "23" at bounding box center [761, 529] width 10 height 11
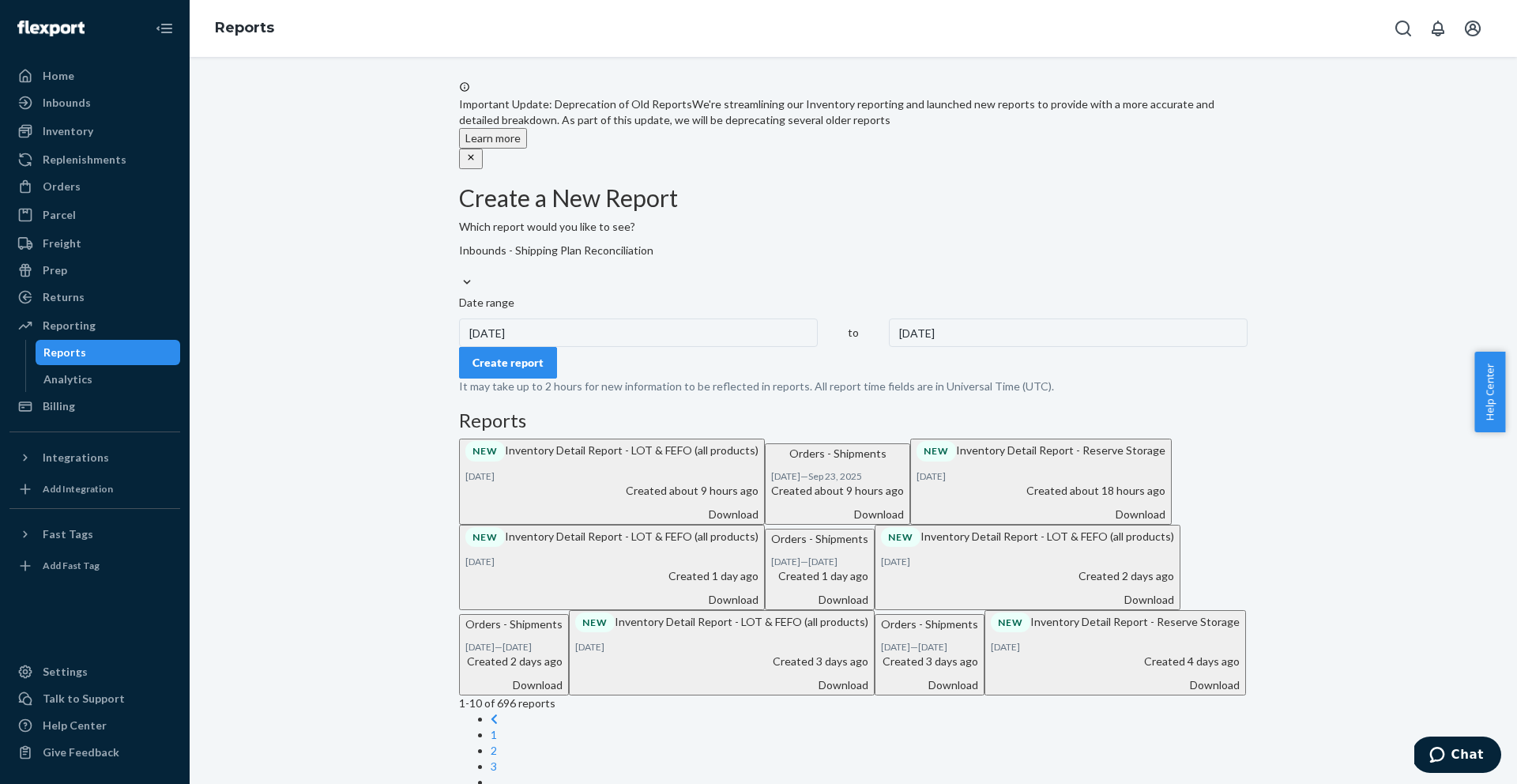
click at [535, 370] on div "Create report" at bounding box center [508, 363] width 71 height 16
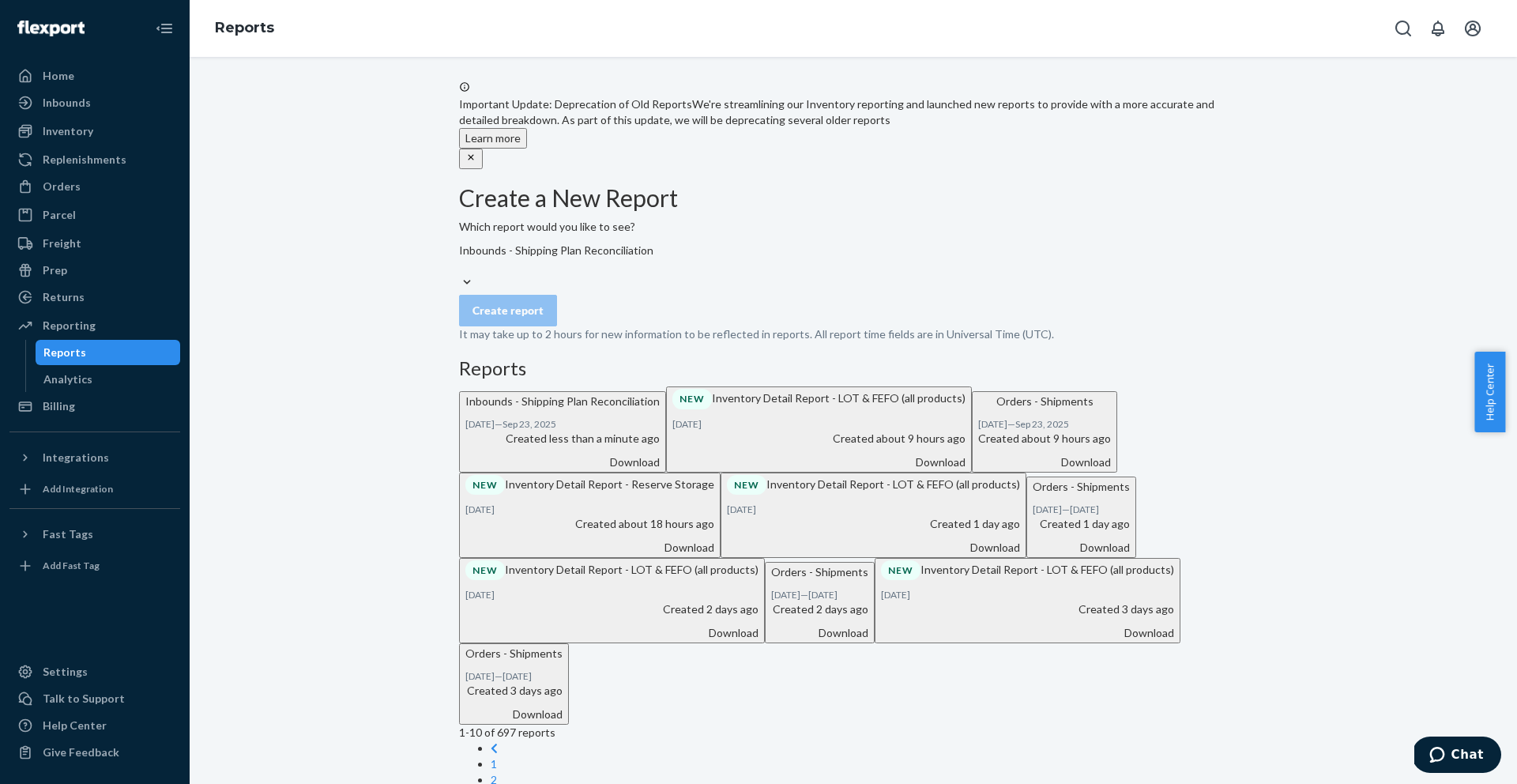
click at [660, 470] on div "Download" at bounding box center [563, 462] width 194 height 16
click at [1439, 49] on div "Reports" at bounding box center [853, 28] width 1328 height 57
click at [1461, 37] on button "Open account menu" at bounding box center [1473, 28] width 32 height 32
click at [1167, 49] on div "Log out" at bounding box center [1148, 40] width 38 height 16
